Goal: Connect with others: Connect with others

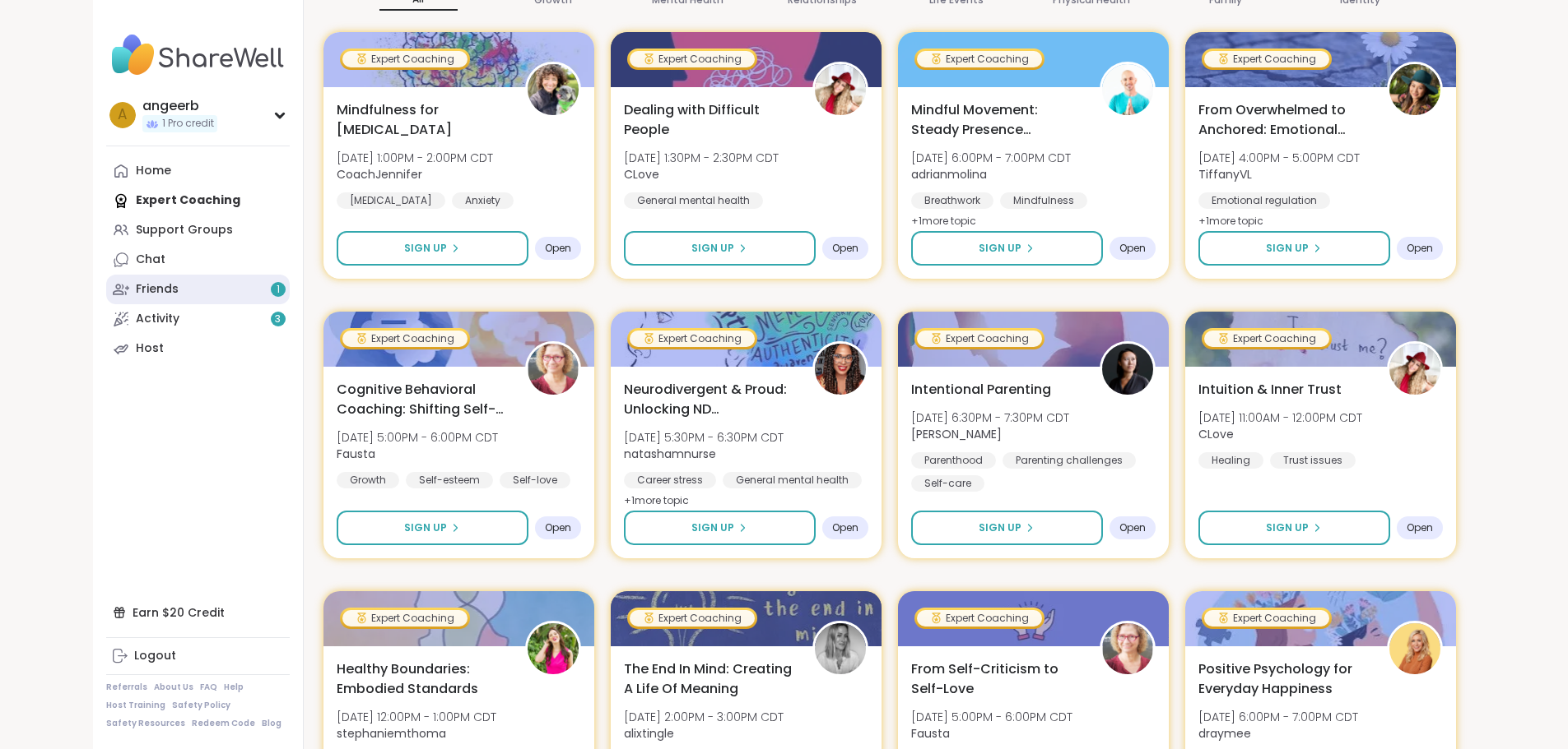
click at [136, 286] on div "Friends 1" at bounding box center [157, 289] width 42 height 17
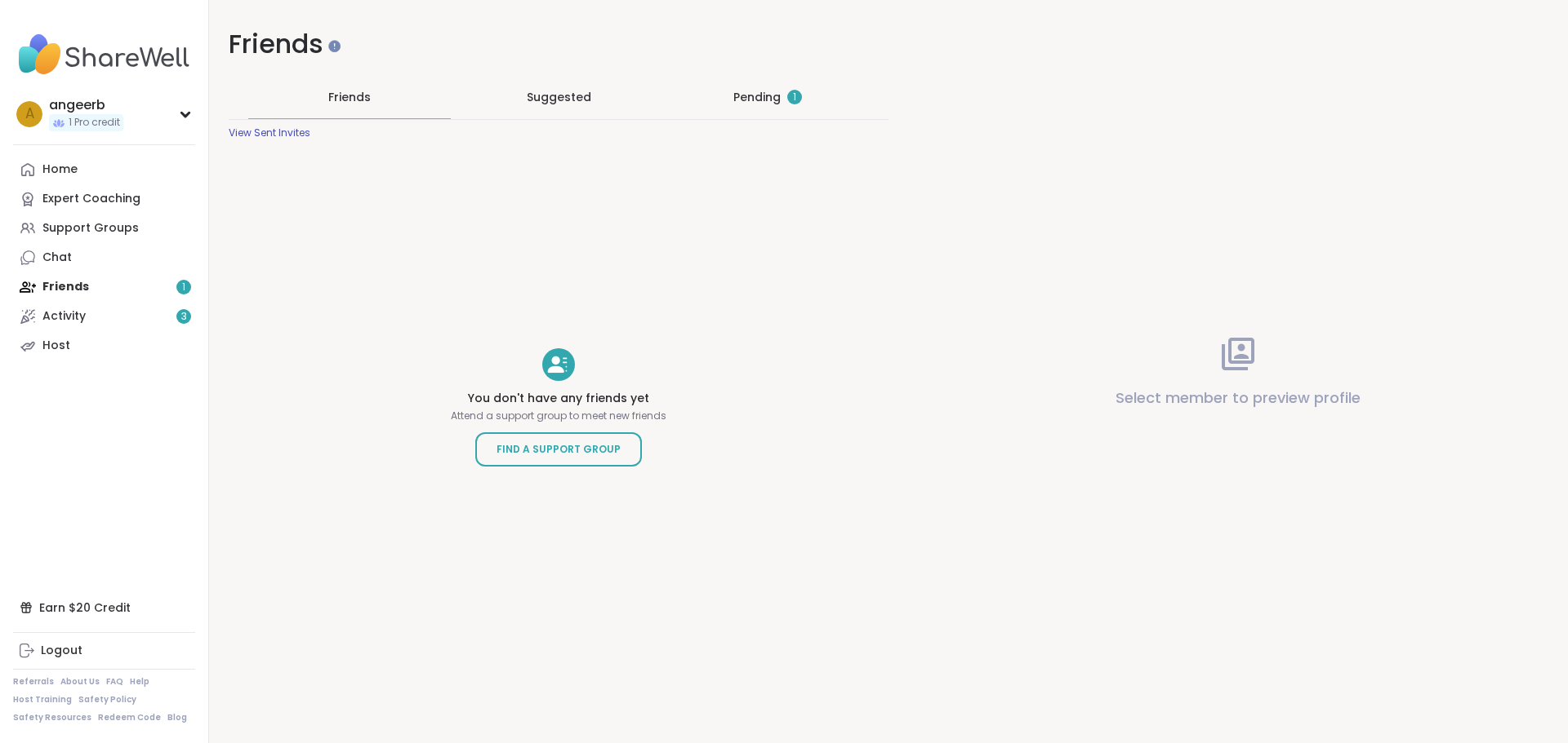
click at [745, 89] on div "Pending 1" at bounding box center [767, 97] width 69 height 16
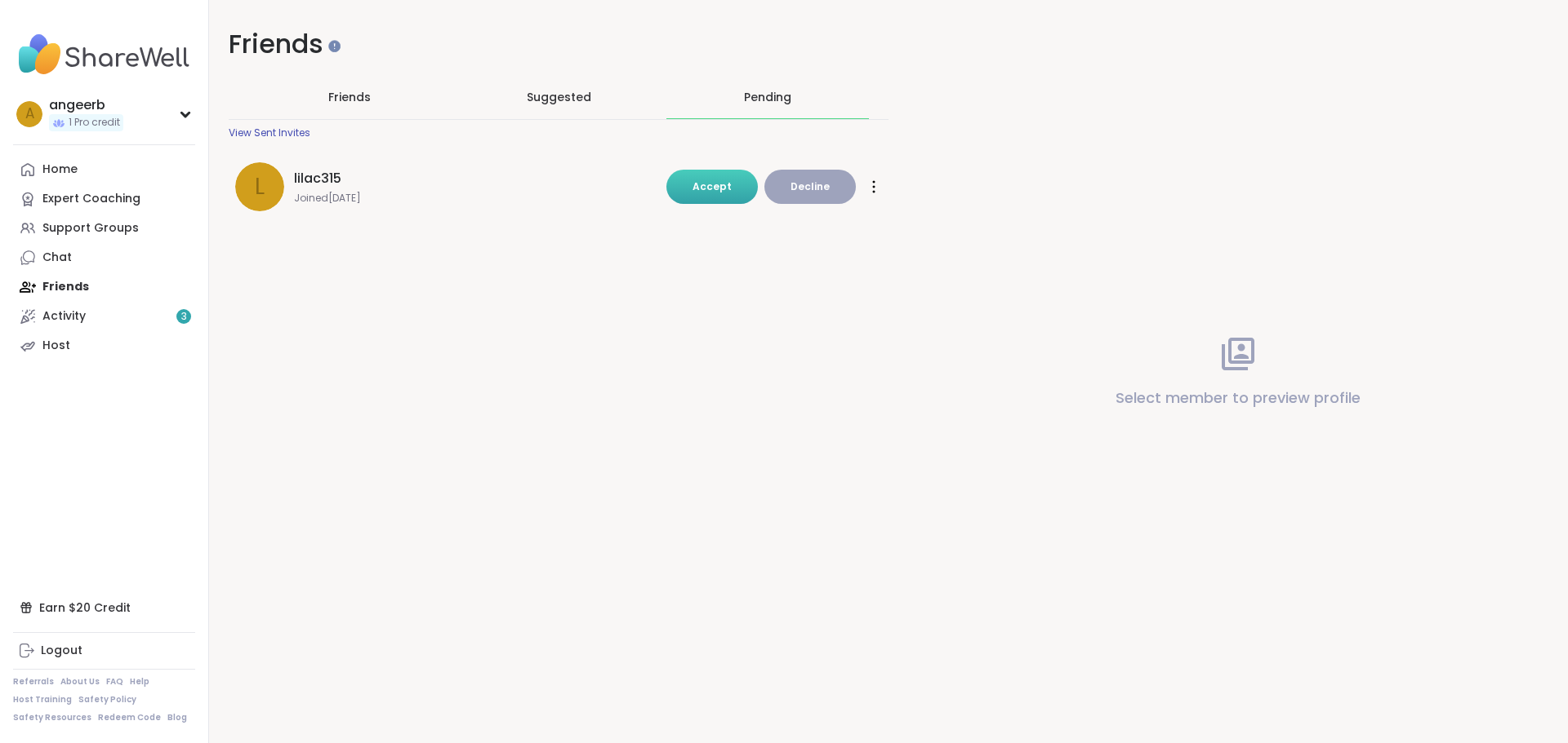
click at [714, 190] on span "Accept" at bounding box center [711, 186] width 39 height 14
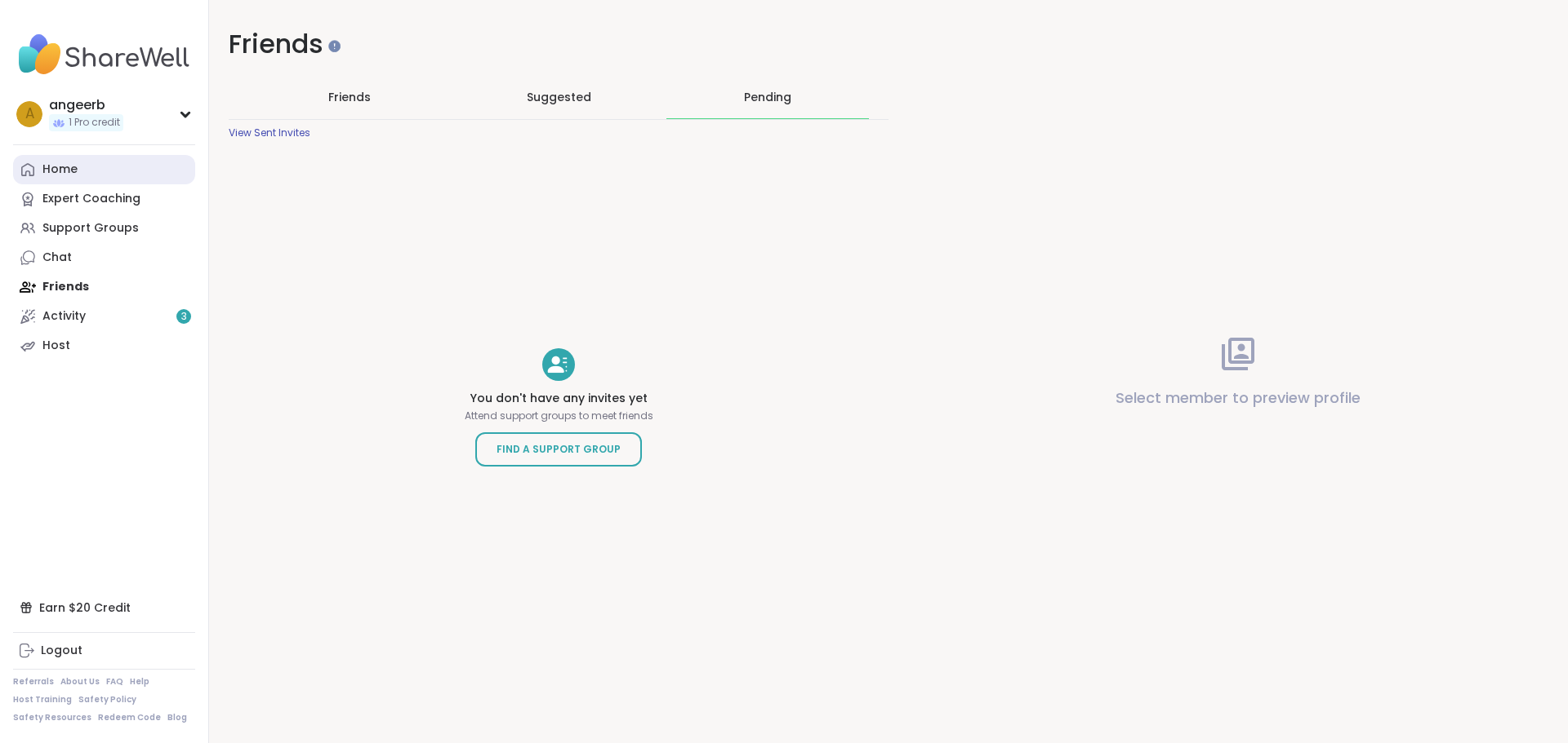
click at [54, 167] on div "Home" at bounding box center [59, 170] width 35 height 16
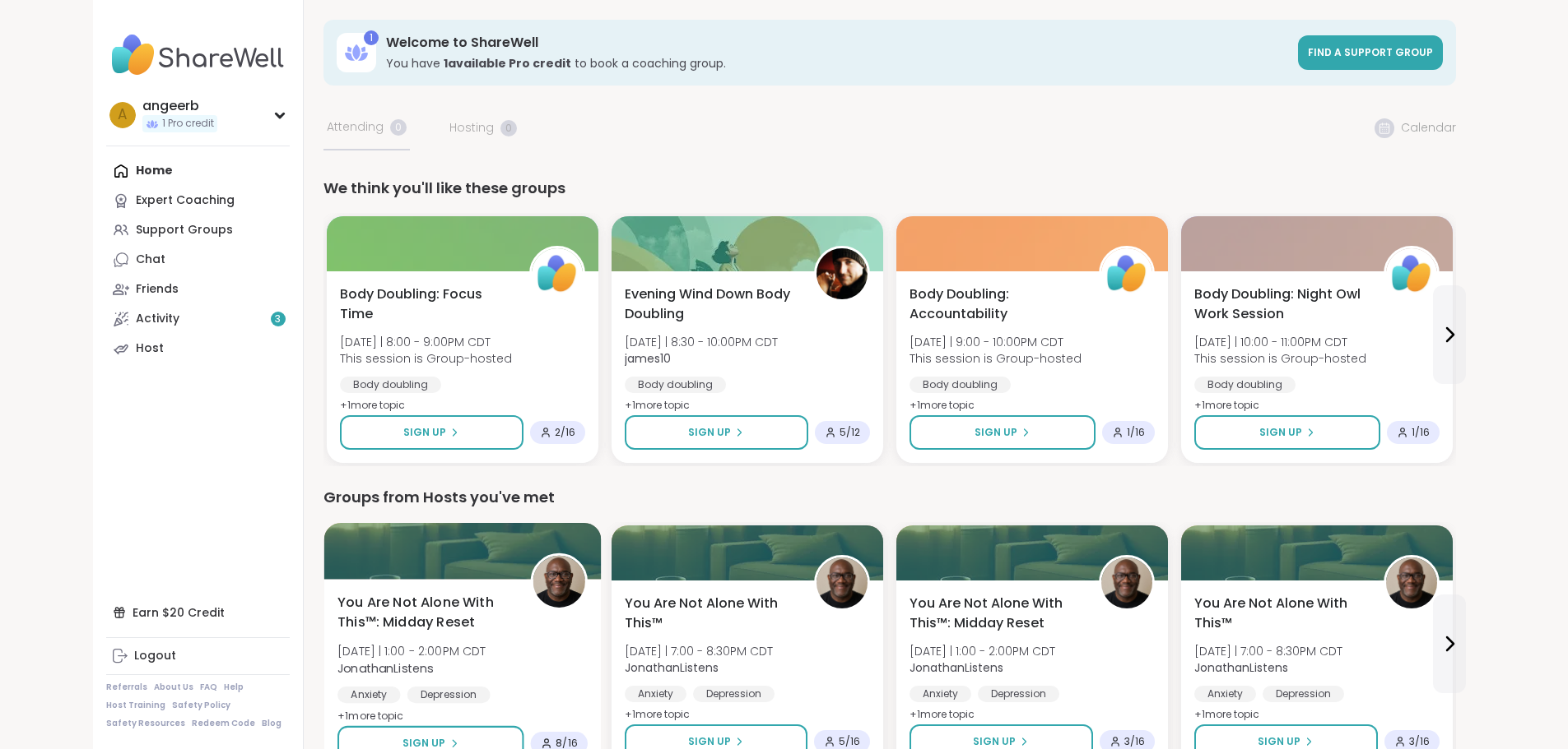
click at [533, 582] on img at bounding box center [559, 582] width 52 height 52
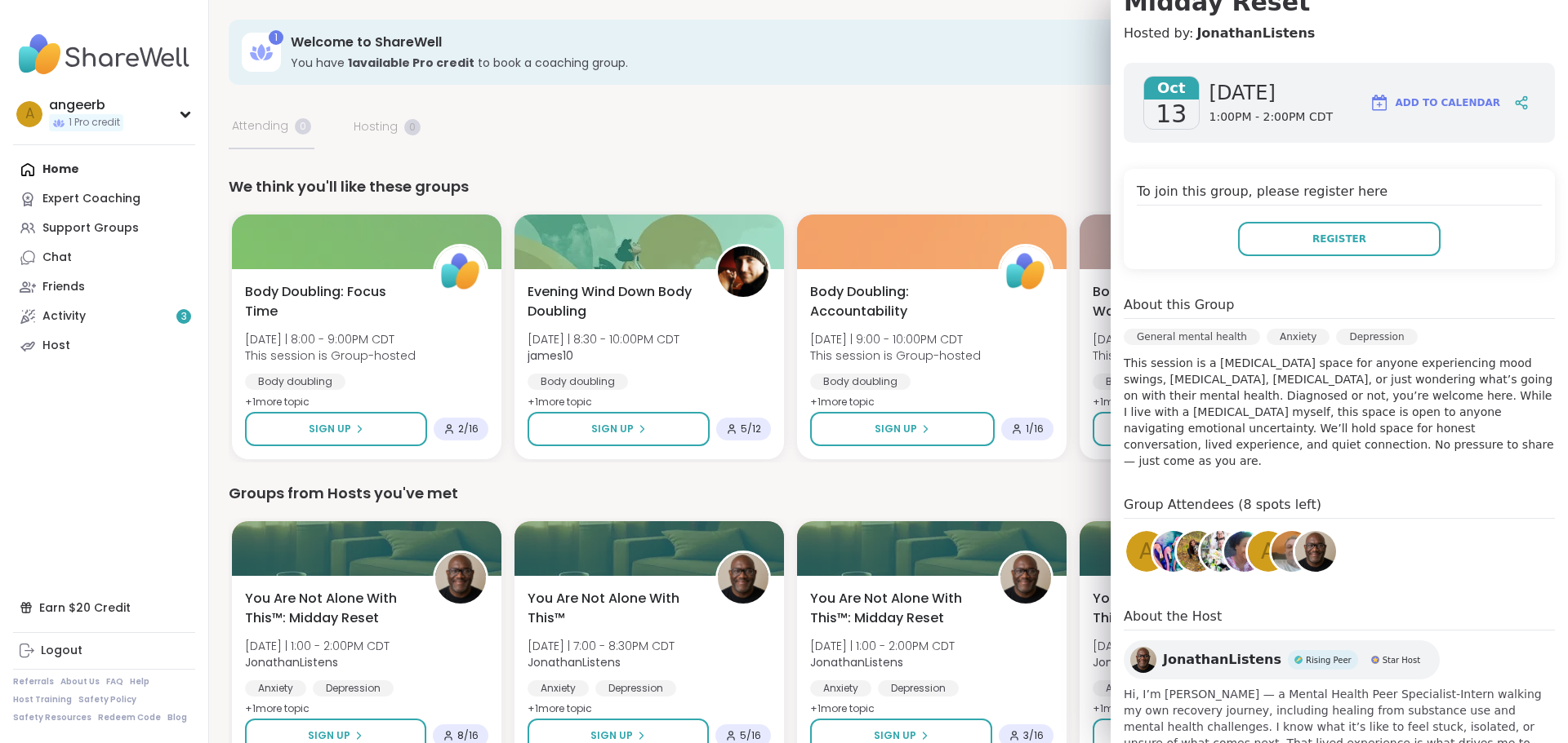
scroll to position [252, 0]
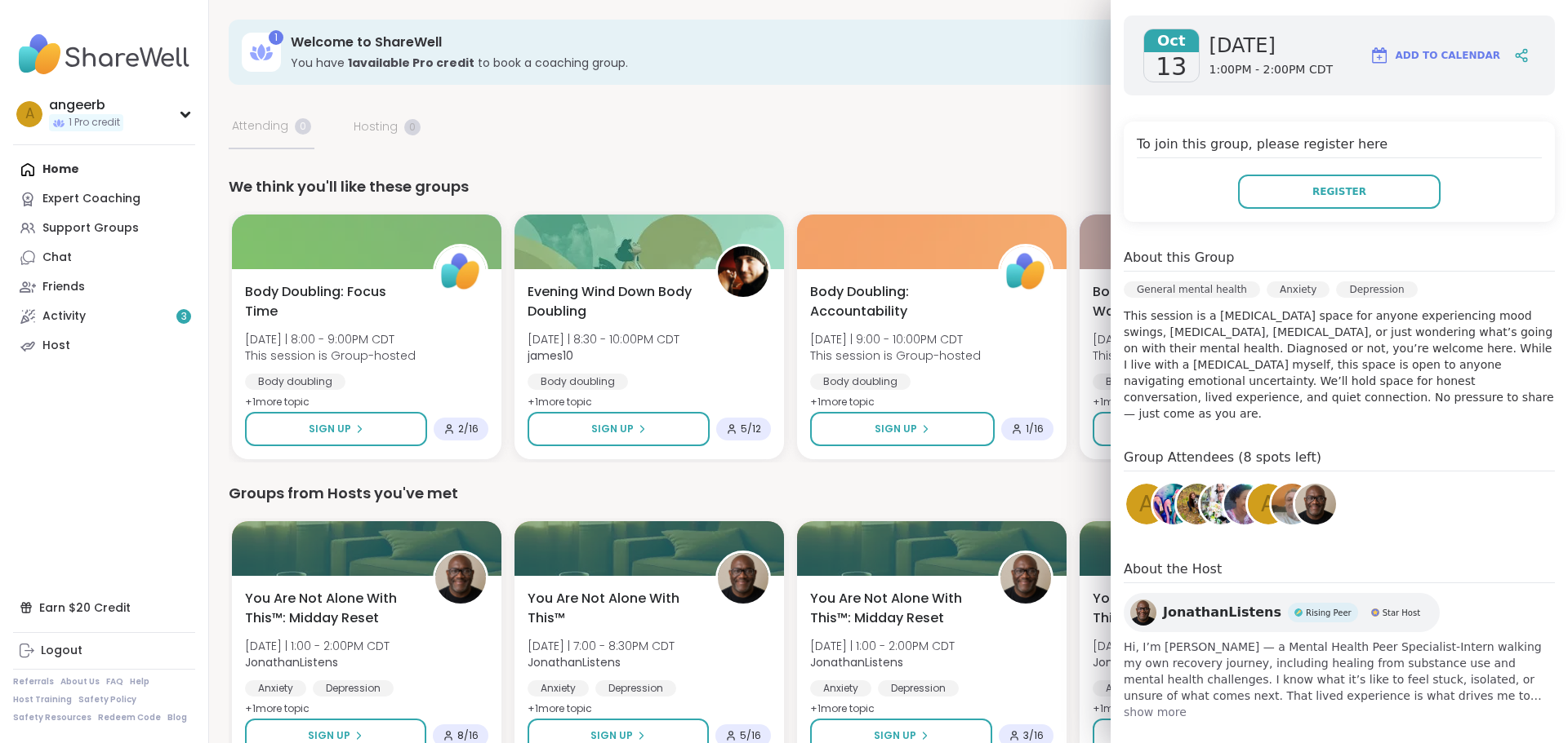
click at [1297, 489] on img at bounding box center [1315, 504] width 41 height 41
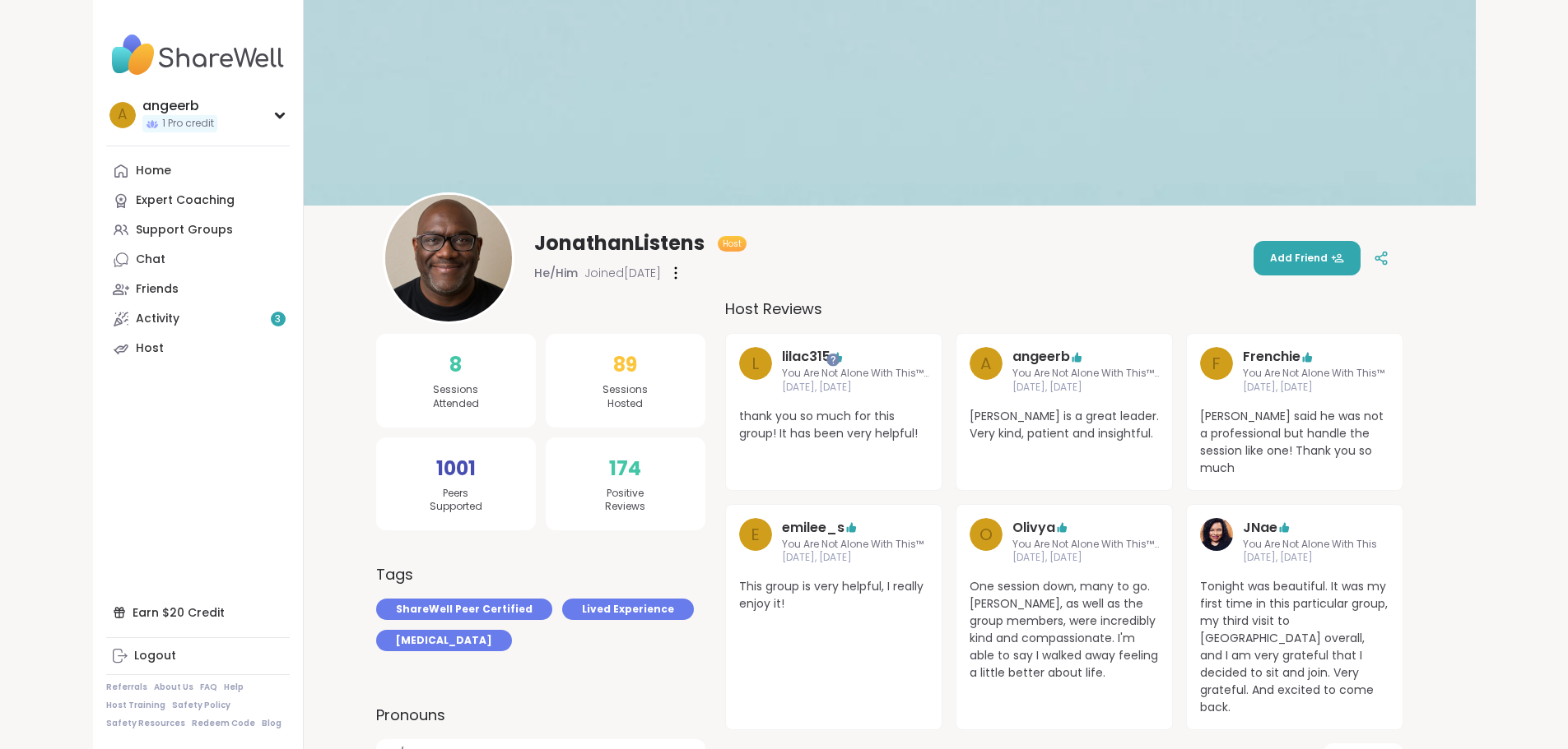
click at [535, 243] on span "JonathanListens" at bounding box center [619, 243] width 171 height 27
click at [675, 273] on icon at bounding box center [676, 273] width 2 height 12
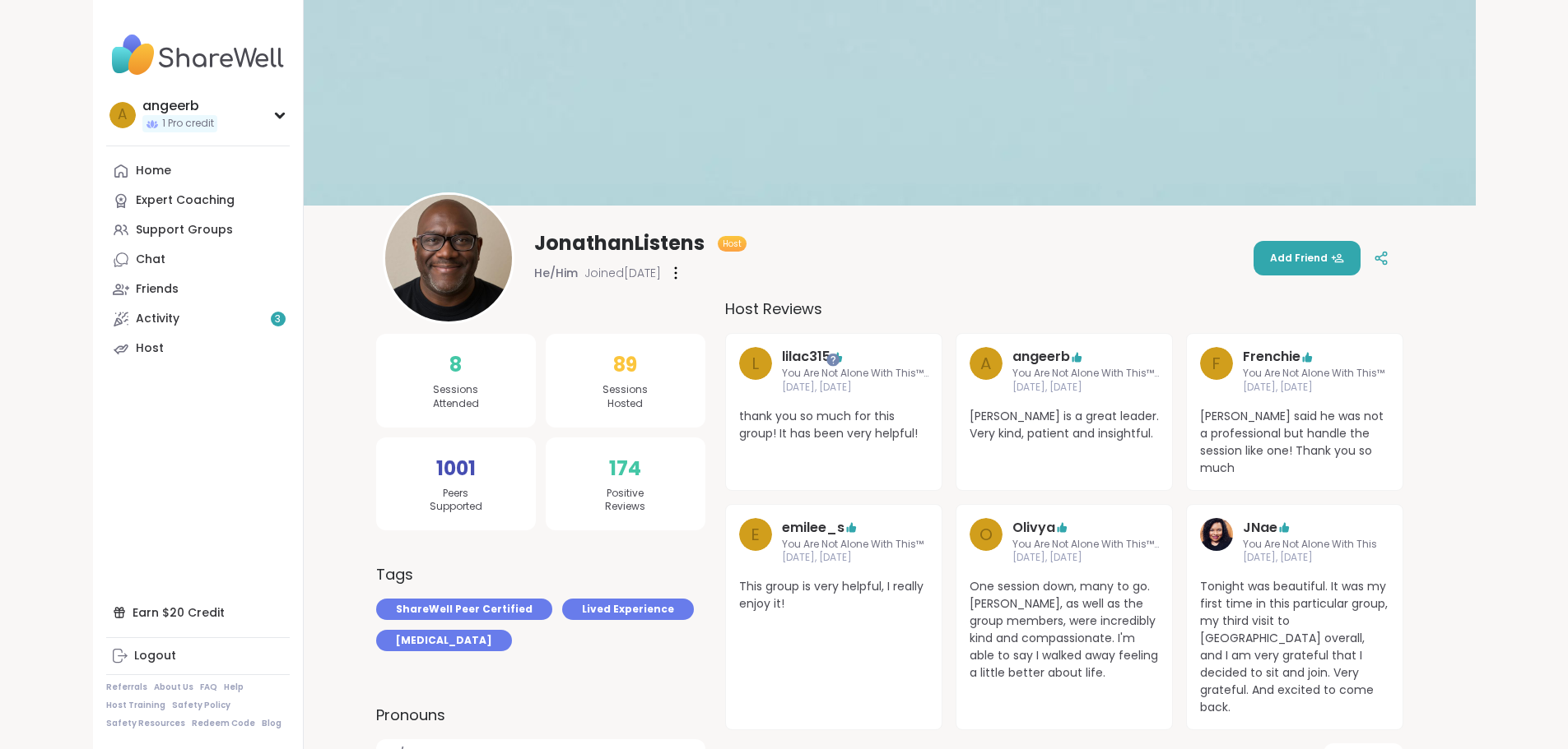
click at [1110, 243] on div "JonathanListens Host He/Him Joined Jul 2025 Add Friend" at bounding box center [890, 258] width 1014 height 132
click at [1361, 250] on button "Add Friend" at bounding box center [1307, 259] width 107 height 35
click at [136, 323] on div "Activity 3" at bounding box center [157, 320] width 43 height 17
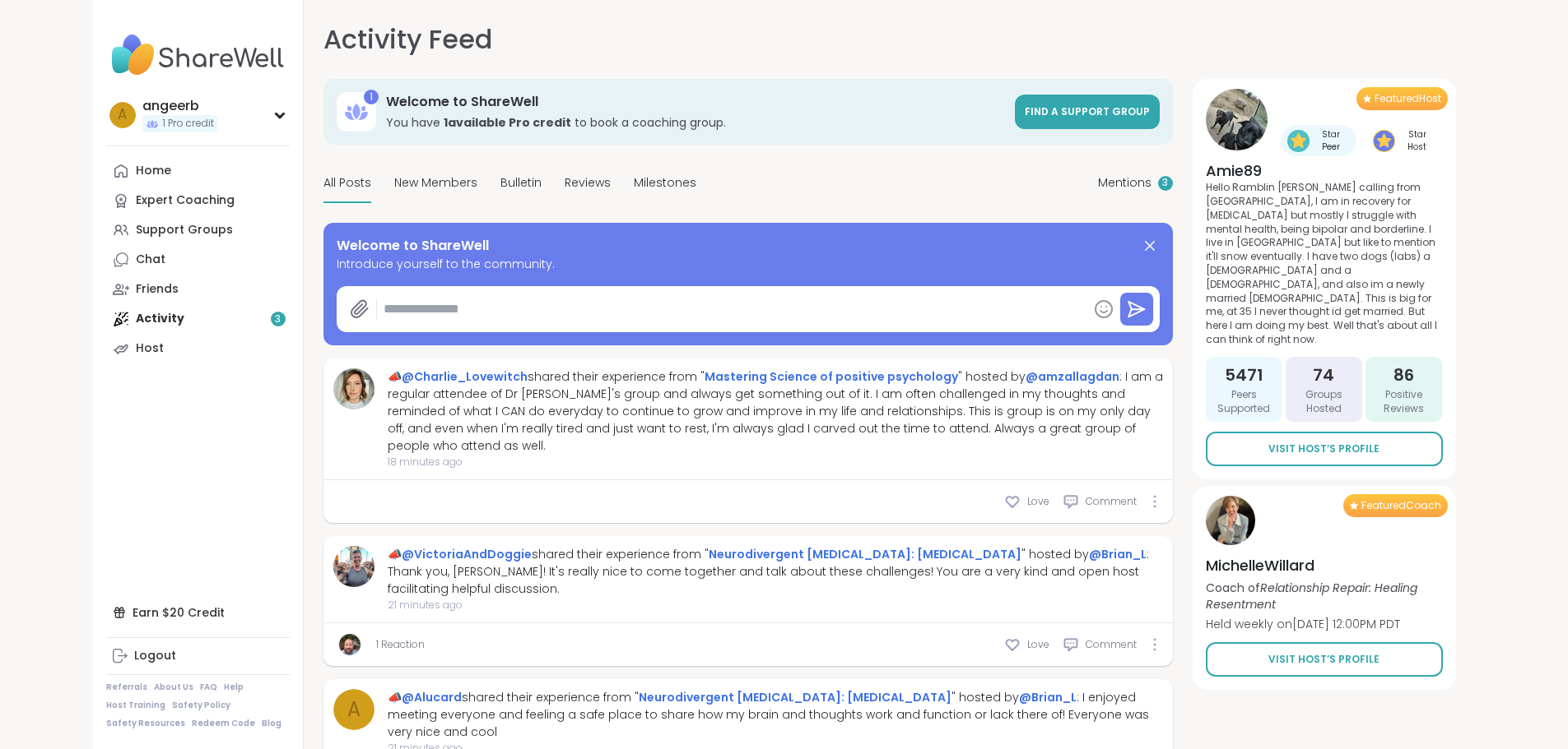
type textarea "*"
click at [1151, 181] on span "Mentions" at bounding box center [1125, 182] width 53 height 18
